Goal: Task Accomplishment & Management: Use online tool/utility

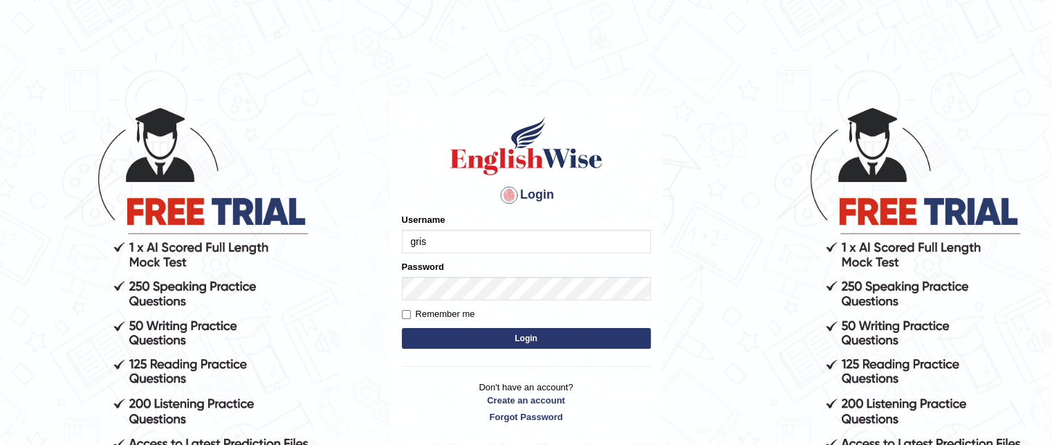
type input "grishmi_parramatta"
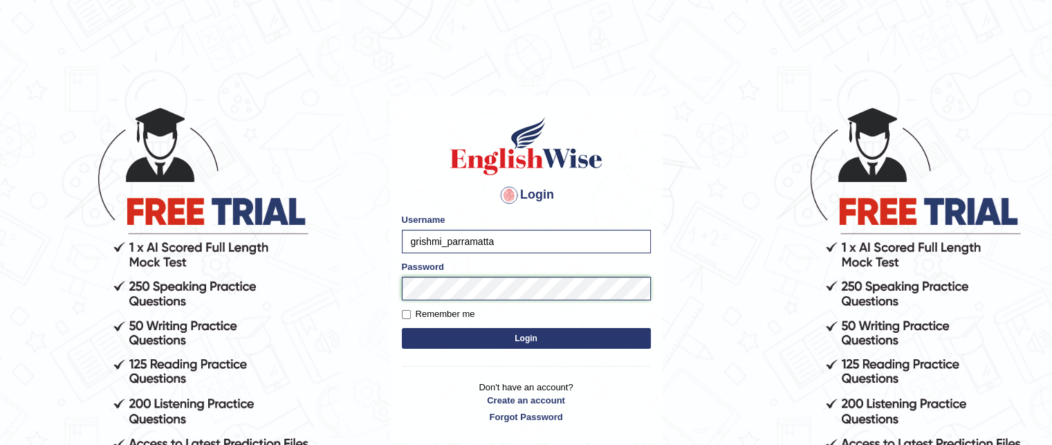
click at [147, 348] on body "Login Please fix the following errors: Username grishmi_parramatta Password Rem…" at bounding box center [526, 275] width 1052 height 445
click at [402, 328] on button "Login" at bounding box center [526, 338] width 249 height 21
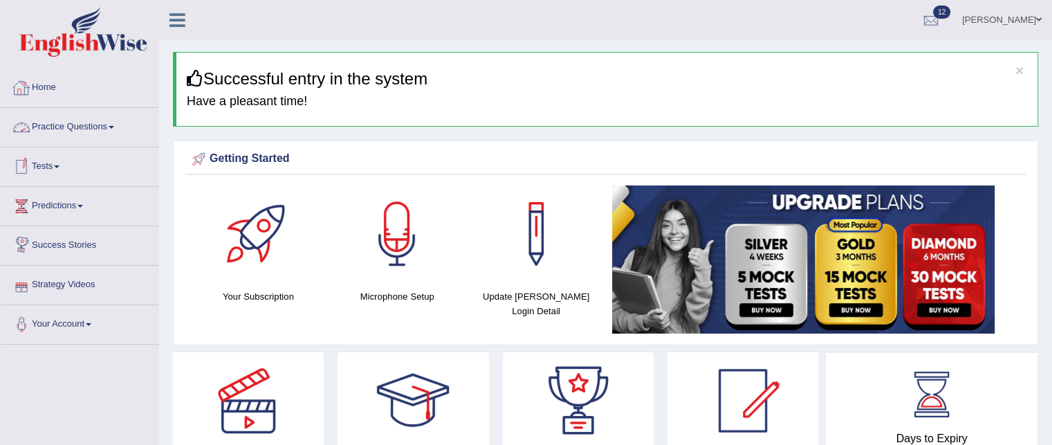
click at [67, 131] on link "Practice Questions" at bounding box center [80, 125] width 158 height 35
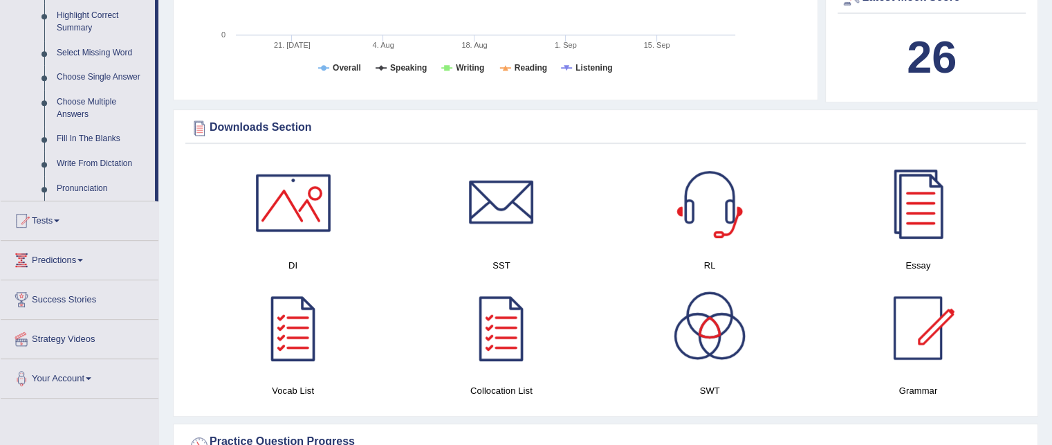
scroll to position [686, 0]
click at [46, 221] on link "Tests" at bounding box center [80, 218] width 158 height 35
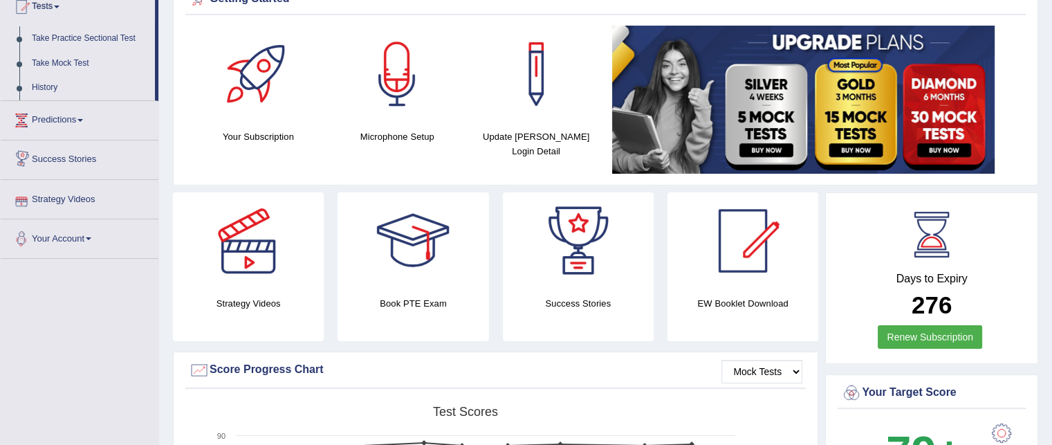
scroll to position [0, 0]
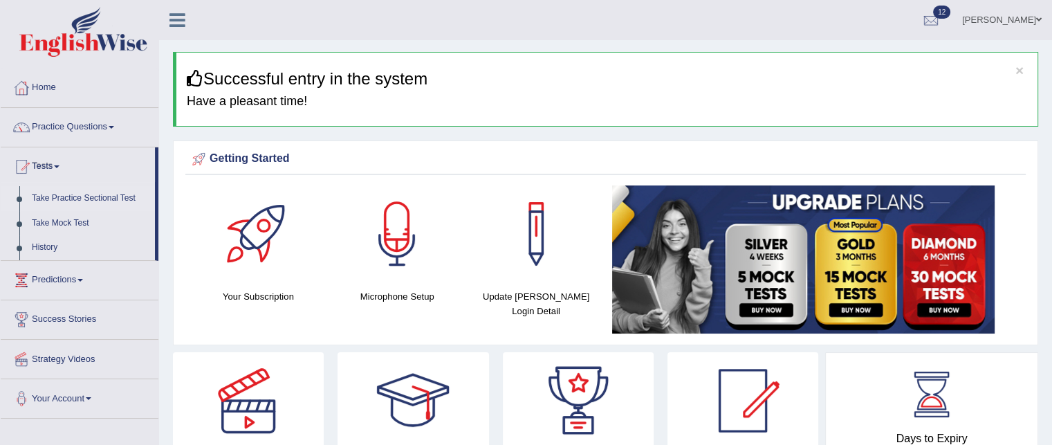
click at [55, 199] on link "Take Practice Sectional Test" at bounding box center [90, 198] width 129 height 25
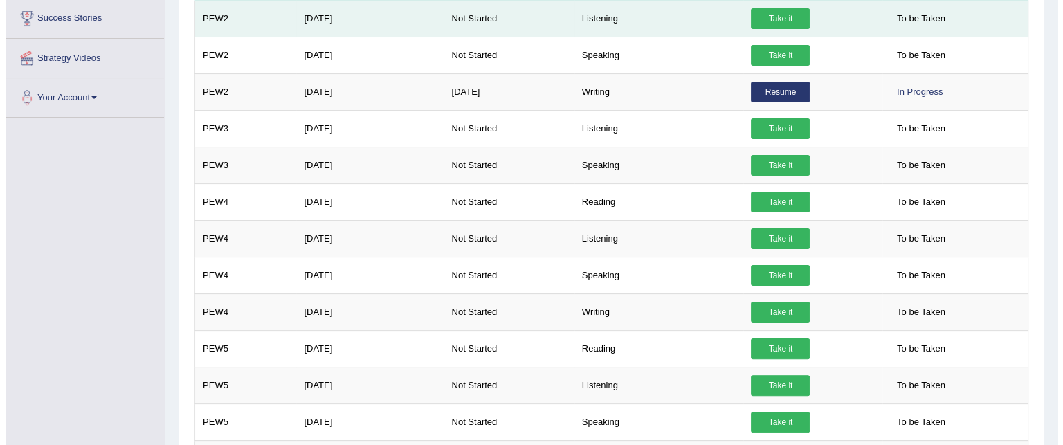
scroll to position [320, 0]
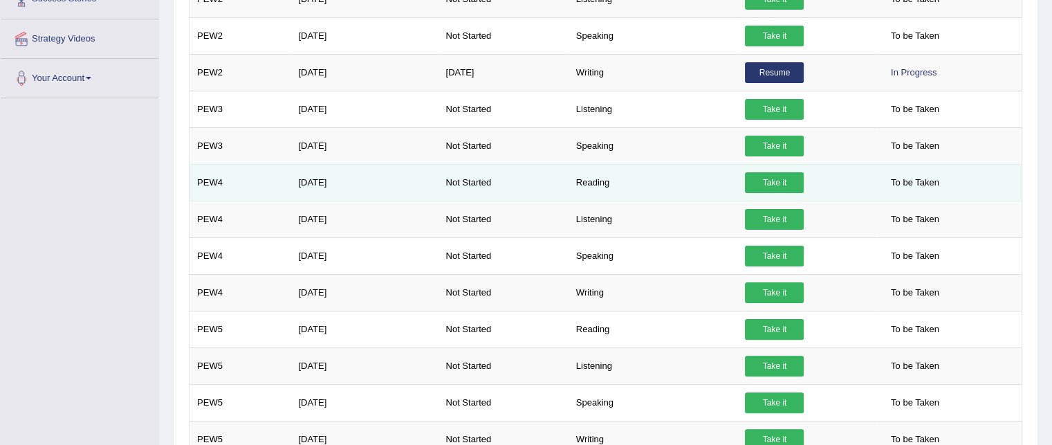
click at [771, 178] on link "Take it" at bounding box center [774, 182] width 59 height 21
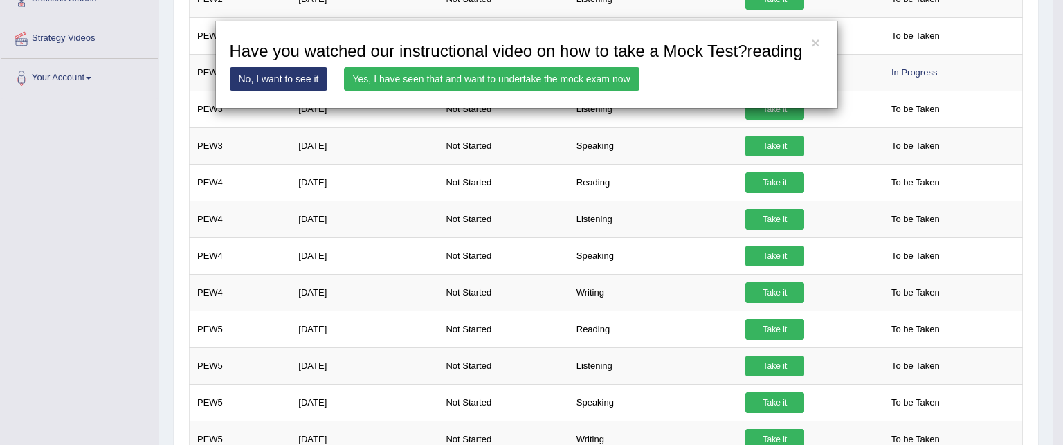
click at [447, 77] on link "Yes, I have seen that and want to undertake the mock exam now" at bounding box center [491, 79] width 295 height 24
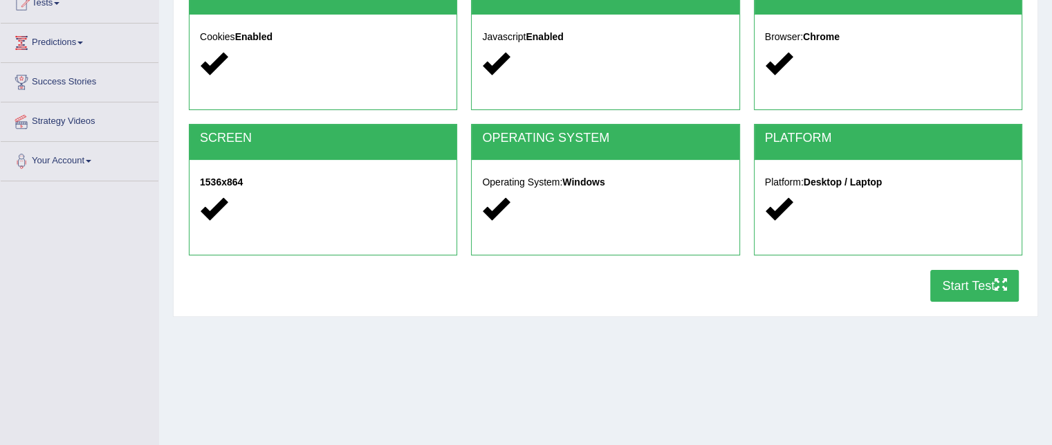
scroll to position [165, 0]
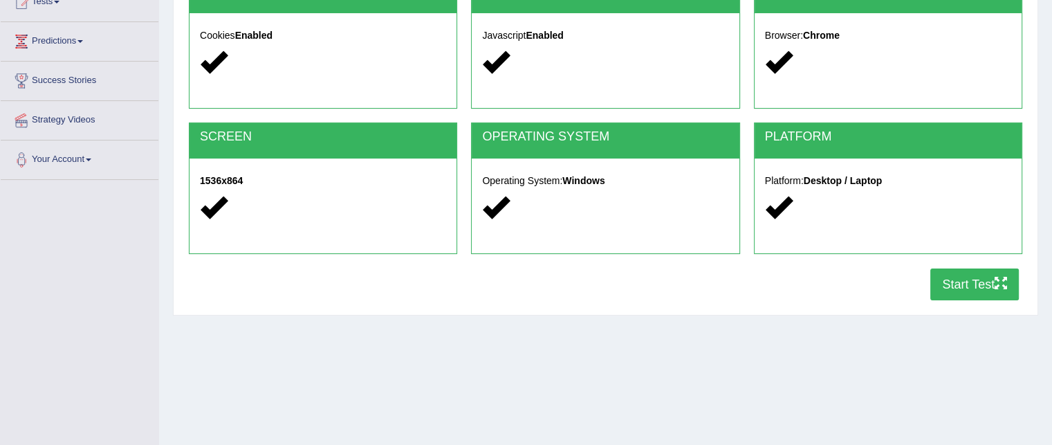
click at [967, 287] on button "Start Test" at bounding box center [975, 284] width 89 height 32
